Goal: Task Accomplishment & Management: Complete application form

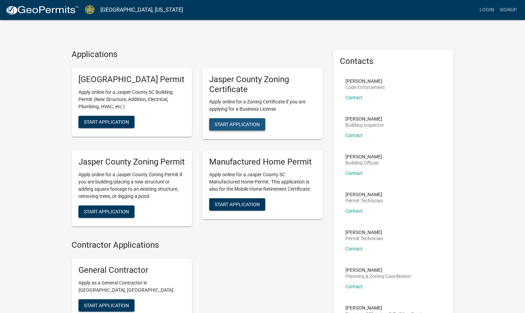
click at [238, 126] on span "Start Application" at bounding box center [237, 125] width 45 height 6
click at [233, 125] on span "Start Application" at bounding box center [237, 125] width 45 height 6
click at [97, 218] on button "Start Application" at bounding box center [106, 212] width 56 height 12
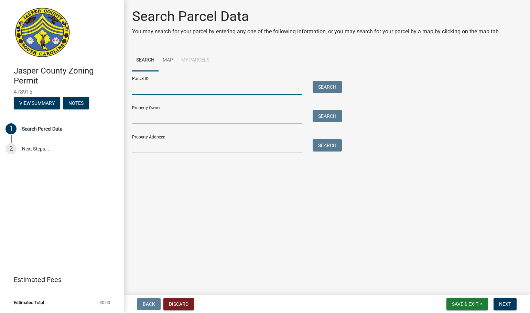
click at [196, 90] on input "Parcel ID:" at bounding box center [217, 88] width 170 height 14
click at [170, 58] on link "Map" at bounding box center [168, 61] width 19 height 22
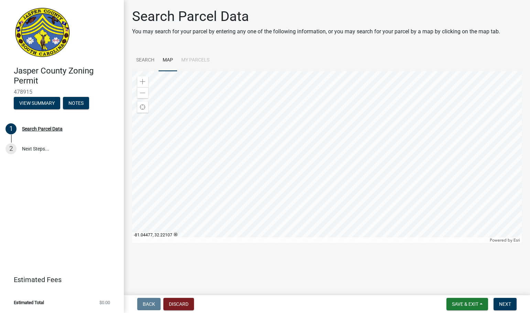
click at [294, 201] on div at bounding box center [327, 157] width 390 height 172
click at [294, 200] on div at bounding box center [327, 157] width 390 height 172
click at [294, 199] on div at bounding box center [327, 157] width 390 height 172
click at [293, 199] on div at bounding box center [327, 157] width 390 height 172
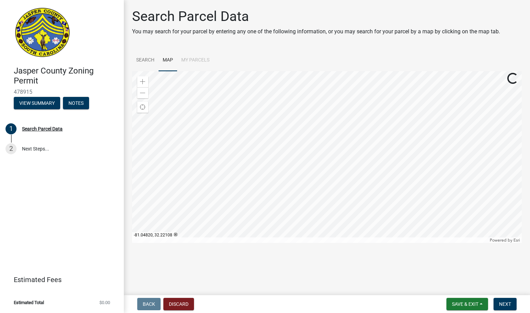
click at [293, 199] on div at bounding box center [327, 157] width 390 height 172
click at [294, 199] on div at bounding box center [327, 157] width 390 height 172
click at [295, 199] on div at bounding box center [327, 157] width 390 height 172
click at [294, 199] on div at bounding box center [327, 157] width 390 height 172
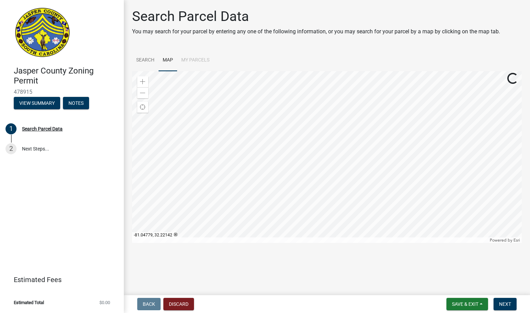
click at [294, 199] on div at bounding box center [327, 157] width 390 height 172
click at [294, 200] on div at bounding box center [327, 157] width 390 height 172
click at [299, 147] on div at bounding box center [327, 157] width 390 height 172
click at [350, 107] on div at bounding box center [327, 157] width 390 height 172
click at [318, 175] on div at bounding box center [327, 157] width 390 height 172
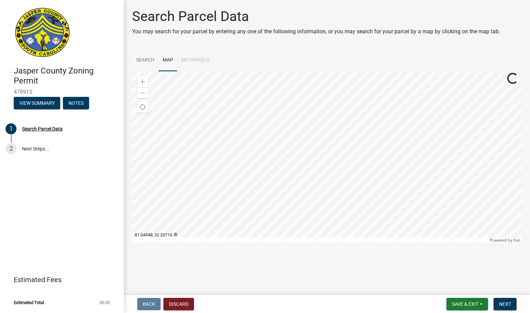
click at [325, 199] on div at bounding box center [327, 157] width 390 height 172
click at [323, 187] on div at bounding box center [327, 157] width 390 height 172
click at [330, 178] on div at bounding box center [327, 157] width 390 height 172
click at [329, 150] on div at bounding box center [327, 157] width 390 height 172
click at [322, 139] on div at bounding box center [327, 157] width 390 height 172
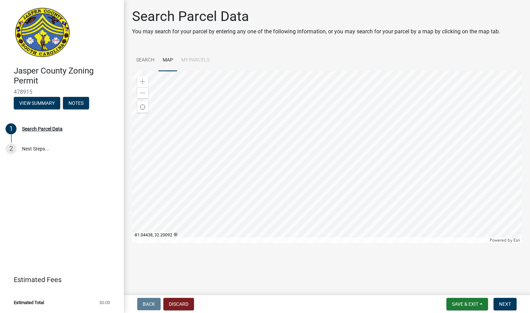
click at [348, 167] on div at bounding box center [327, 157] width 390 height 172
click at [302, 178] on div at bounding box center [327, 157] width 390 height 172
click at [288, 184] on div at bounding box center [327, 157] width 390 height 172
click at [325, 162] on div at bounding box center [327, 157] width 390 height 172
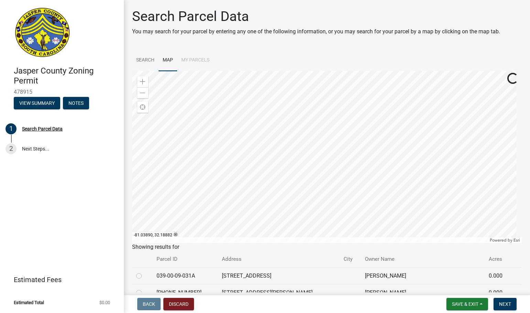
scroll to position [52, 0]
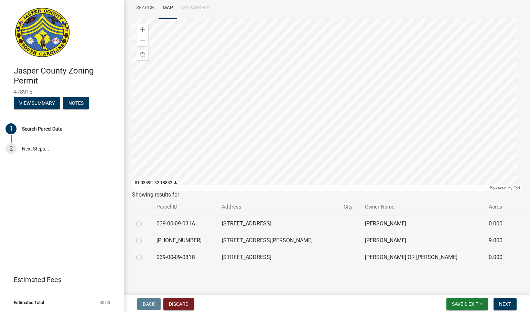
click at [144, 220] on label at bounding box center [144, 220] width 0 height 0
click at [144, 224] on input "radio" at bounding box center [146, 222] width 4 height 4
radio input "true"
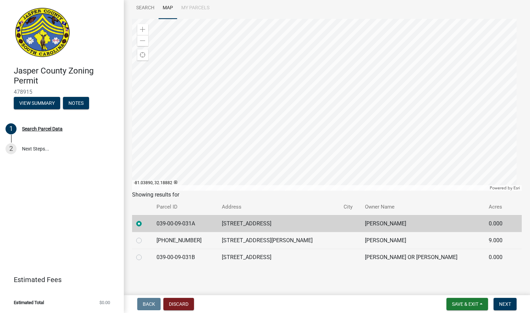
click at [144, 254] on label at bounding box center [144, 254] width 0 height 0
click at [144, 256] on input "radio" at bounding box center [146, 256] width 4 height 4
radio input "true"
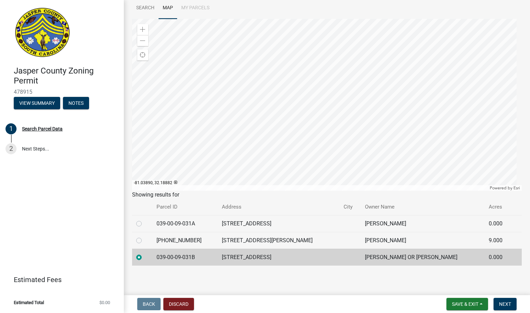
click at [144, 254] on label at bounding box center [144, 254] width 0 height 0
click at [144, 258] on input "radio" at bounding box center [146, 256] width 4 height 4
click at [502, 302] on span "Next" at bounding box center [505, 305] width 12 height 6
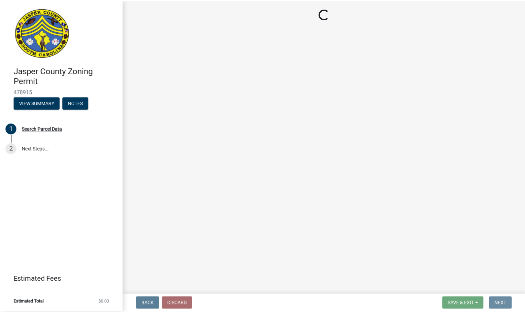
scroll to position [0, 0]
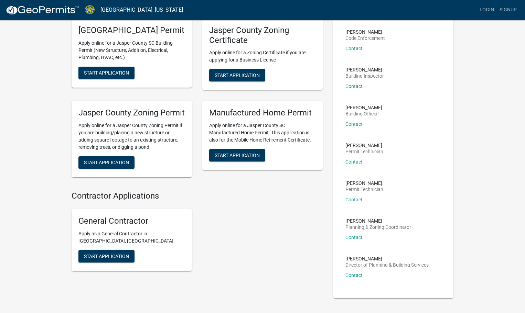
scroll to position [84, 0]
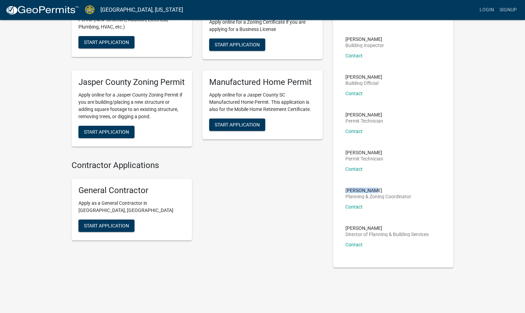
drag, startPoint x: 353, startPoint y: 186, endPoint x: 375, endPoint y: 185, distance: 22.0
click at [375, 185] on li "Tara Hayes Planning & Zoning Coordinator Contact" at bounding box center [393, 202] width 107 height 38
click at [424, 156] on li "Stephanie Oviedo Permit Technician Contact" at bounding box center [393, 164] width 107 height 38
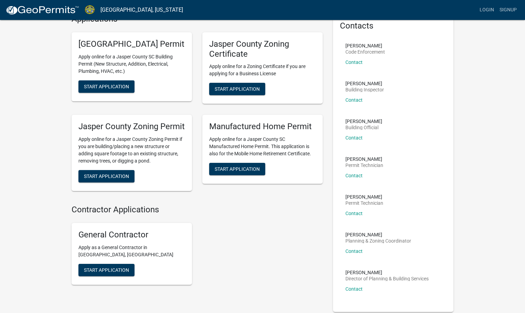
scroll to position [0, 0]
